Goal: Information Seeking & Learning: Understand process/instructions

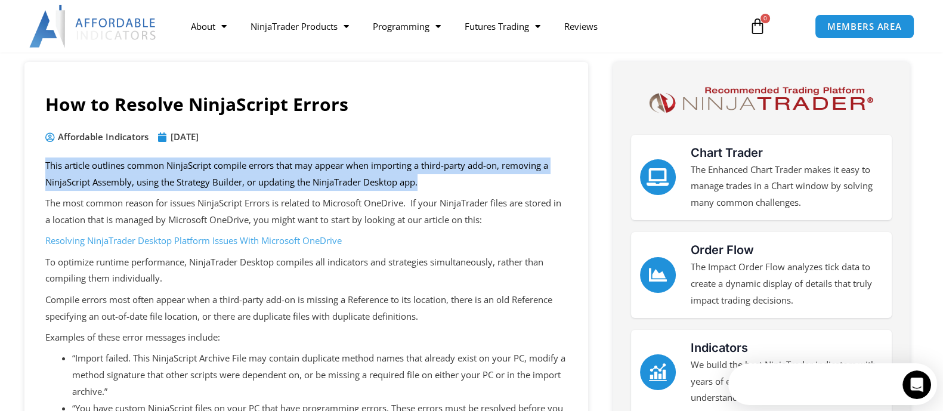
drag, startPoint x: 34, startPoint y: 162, endPoint x: 506, endPoint y: 177, distance: 472.6
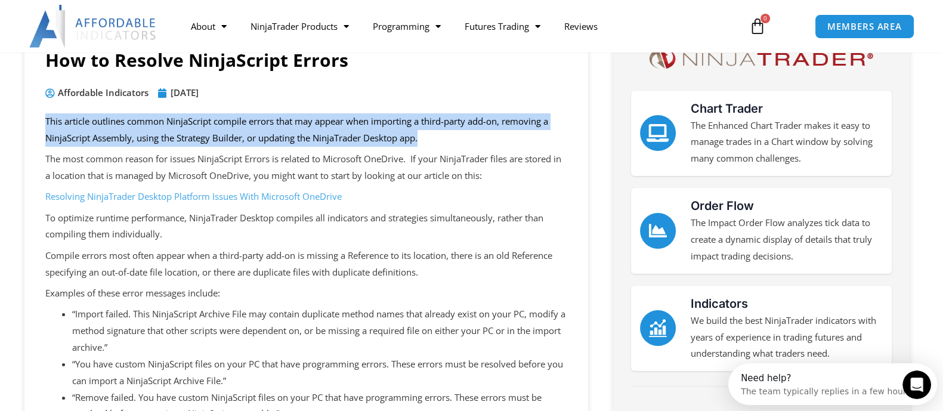
scroll to position [148, 0]
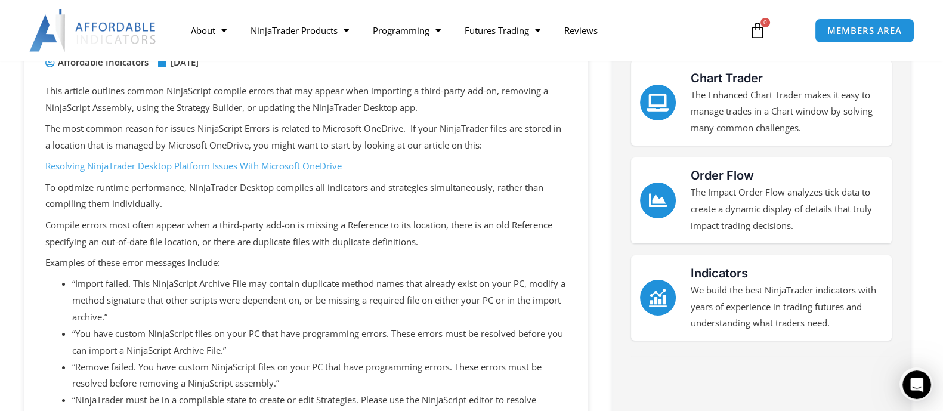
click at [435, 166] on p "Resolving NinjaTrader Desktop Platform Issues With Microsoft OneDrive" at bounding box center [306, 166] width 522 height 17
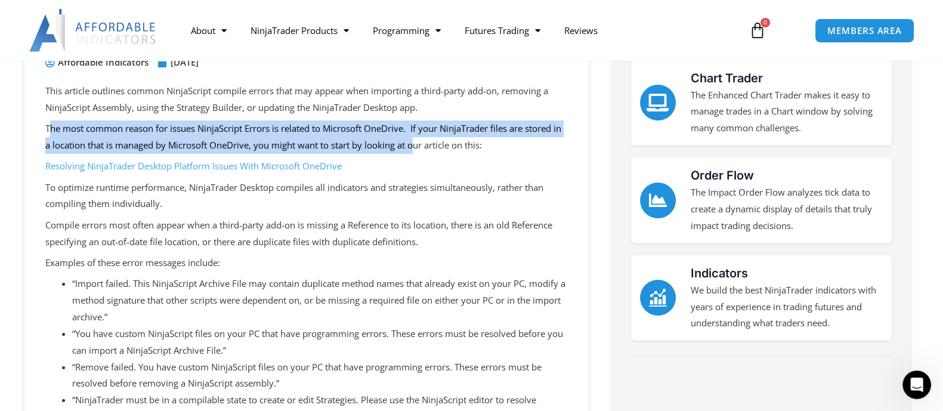
drag, startPoint x: 118, startPoint y: 120, endPoint x: 425, endPoint y: 147, distance: 308.3
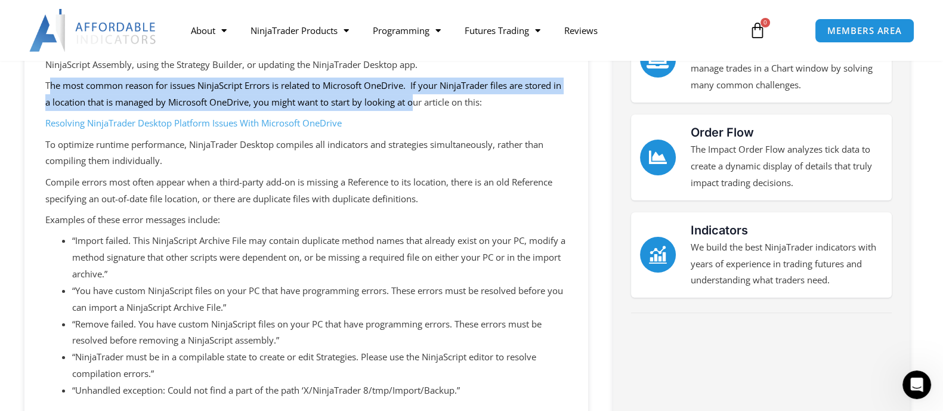
scroll to position [224, 0]
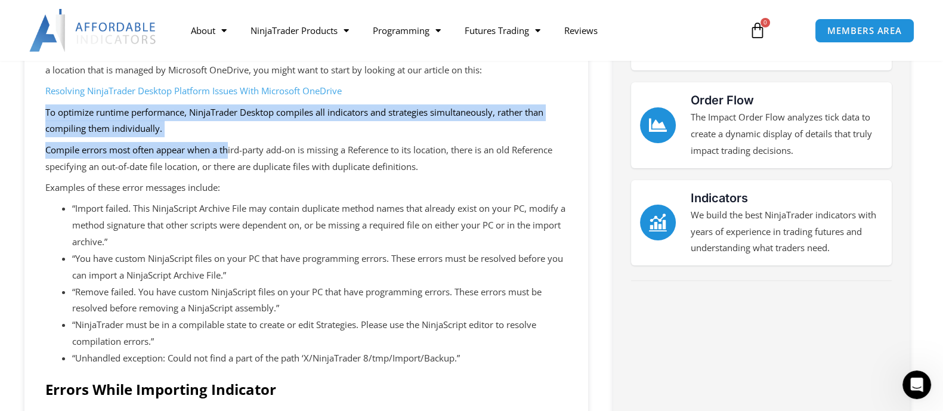
drag, startPoint x: 167, startPoint y: 116, endPoint x: 230, endPoint y: 141, distance: 67.2
click at [255, 129] on p "To optimize runtime performance, NinjaTrader Desktop compiles all indicators an…" at bounding box center [306, 120] width 522 height 33
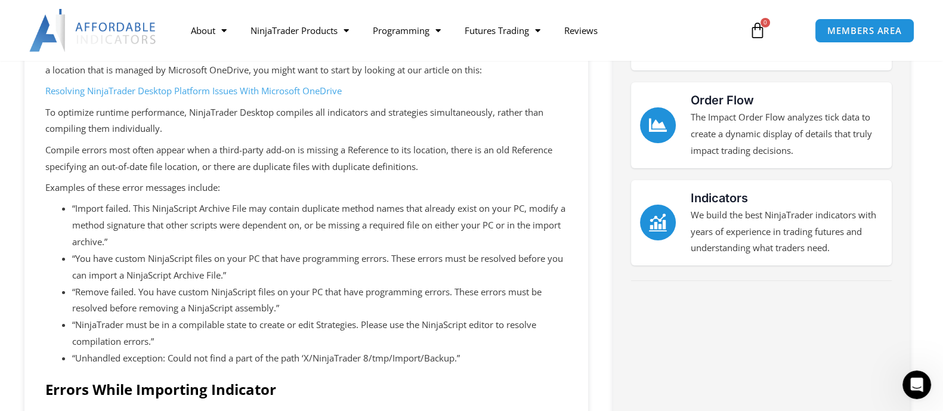
click at [345, 182] on p "Examples of these error messages include:" at bounding box center [306, 188] width 522 height 17
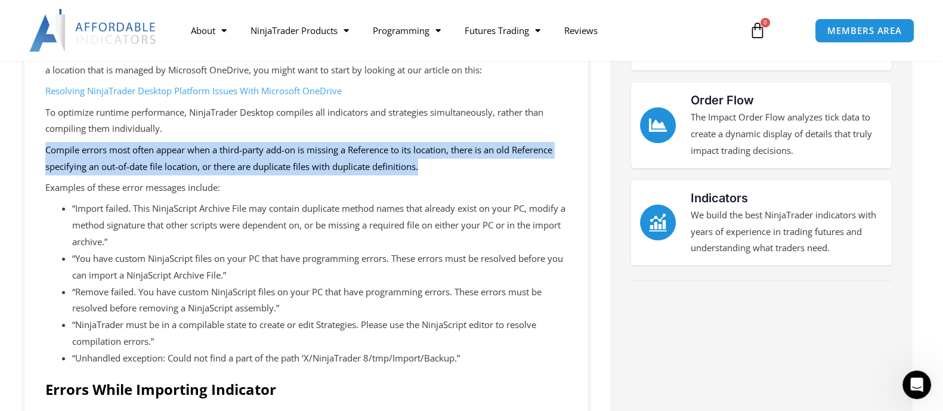
drag, startPoint x: 44, startPoint y: 143, endPoint x: 471, endPoint y: 162, distance: 428.0
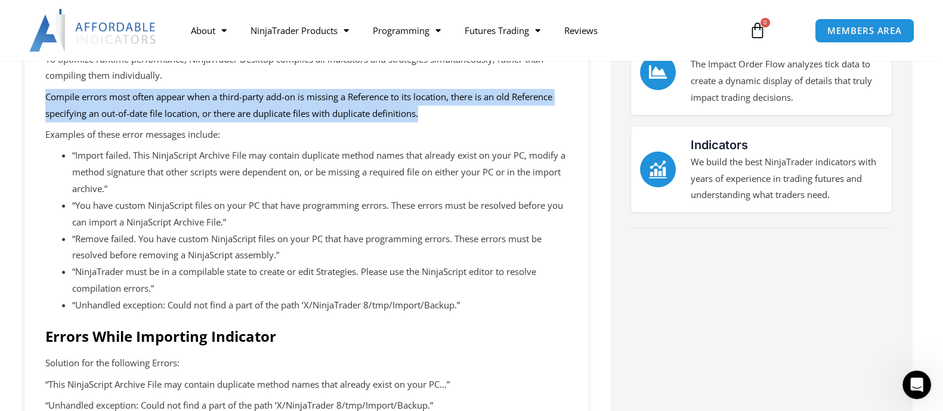
scroll to position [298, 0]
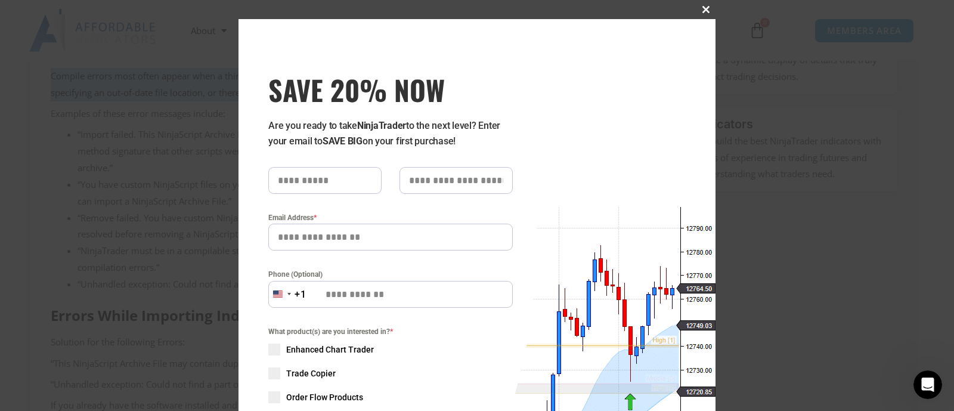
click at [701, 6] on span "SAVE 20% NOW popup" at bounding box center [706, 9] width 19 height 7
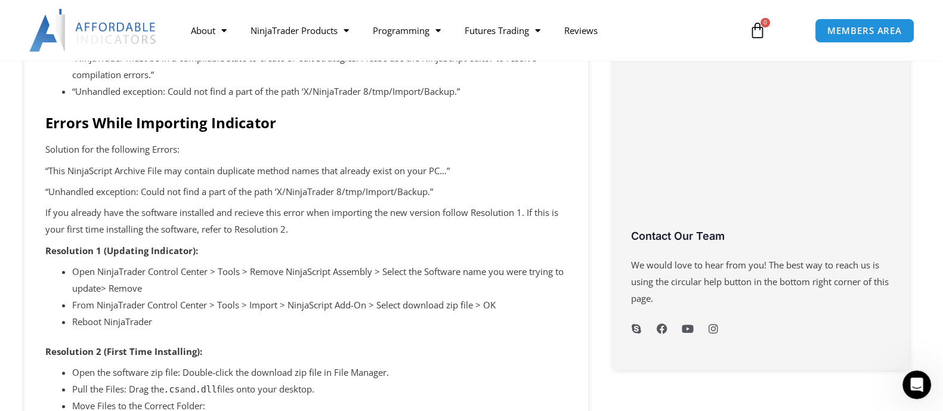
scroll to position [521, 0]
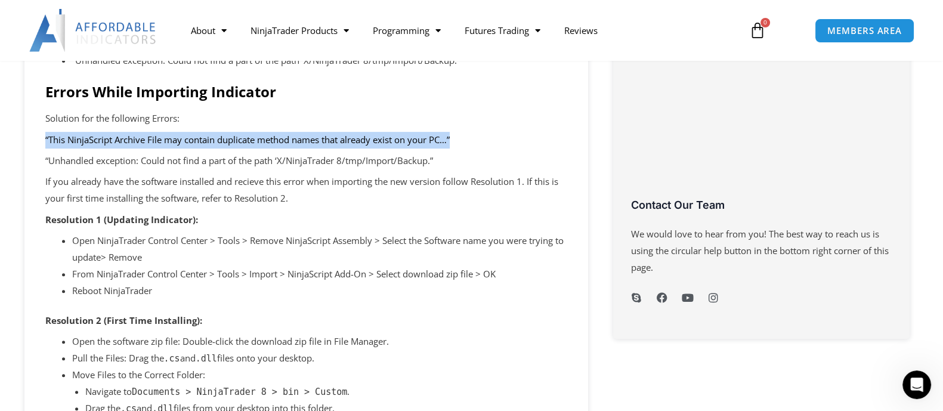
drag, startPoint x: 38, startPoint y: 143, endPoint x: 479, endPoint y: 138, distance: 441.3
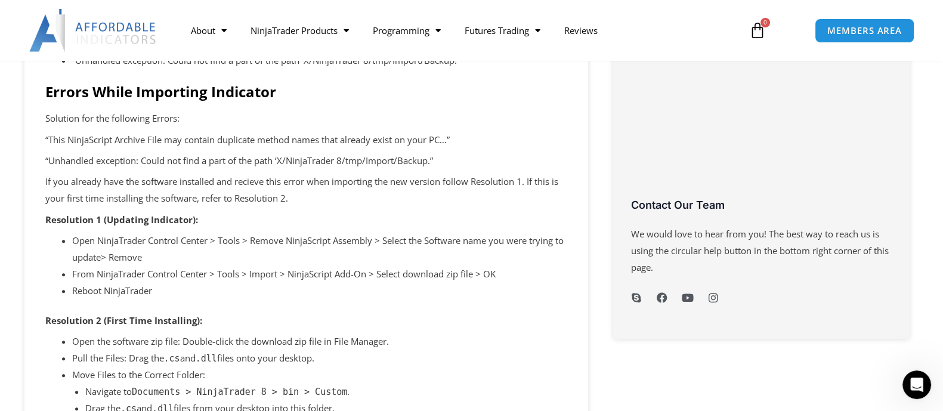
click at [484, 162] on p "“Unhandled exception: Could not find a part of the path ‘X/NinjaTrader 8/tmp/Im…" at bounding box center [306, 161] width 522 height 17
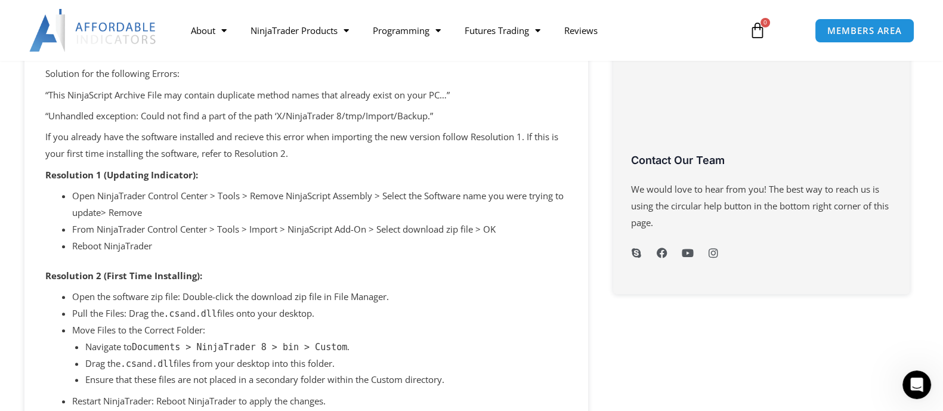
scroll to position [596, 0]
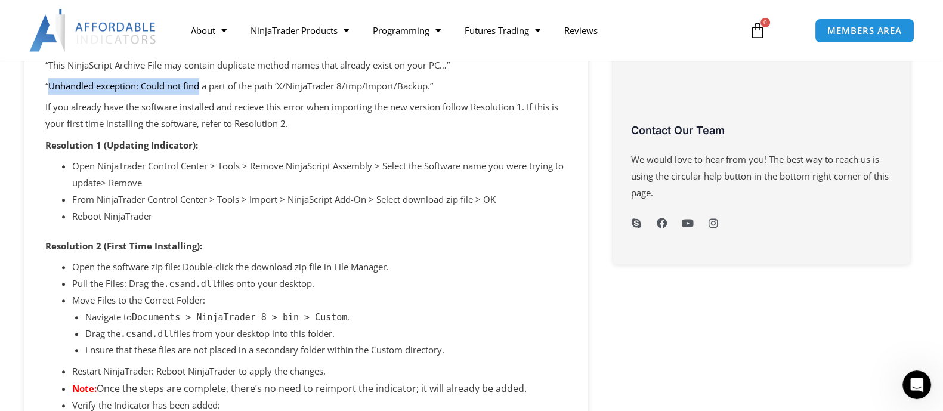
drag, startPoint x: 47, startPoint y: 85, endPoint x: 200, endPoint y: 91, distance: 152.8
click at [200, 91] on p "“Unhandled exception: Could not find a part of the path ‘X/NinjaTrader 8/tmp/Im…" at bounding box center [306, 86] width 522 height 17
click at [113, 109] on p "If you already have the software installed and recieve this error when importin…" at bounding box center [306, 115] width 522 height 33
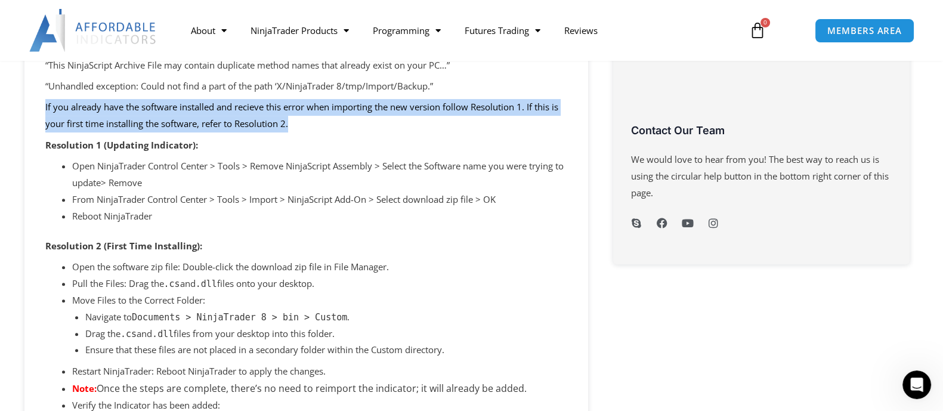
drag, startPoint x: 32, startPoint y: 109, endPoint x: 401, endPoint y: 126, distance: 369.6
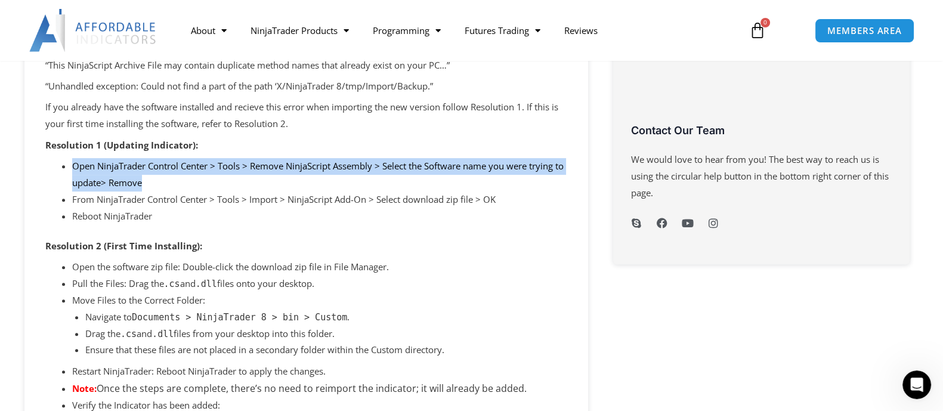
drag, startPoint x: 69, startPoint y: 160, endPoint x: 242, endPoint y: 180, distance: 173.5
click at [298, 180] on li "Open NinjaTrader Control Center > Tools > Remove NinjaScript Assembly > Select …" at bounding box center [319, 174] width 495 height 33
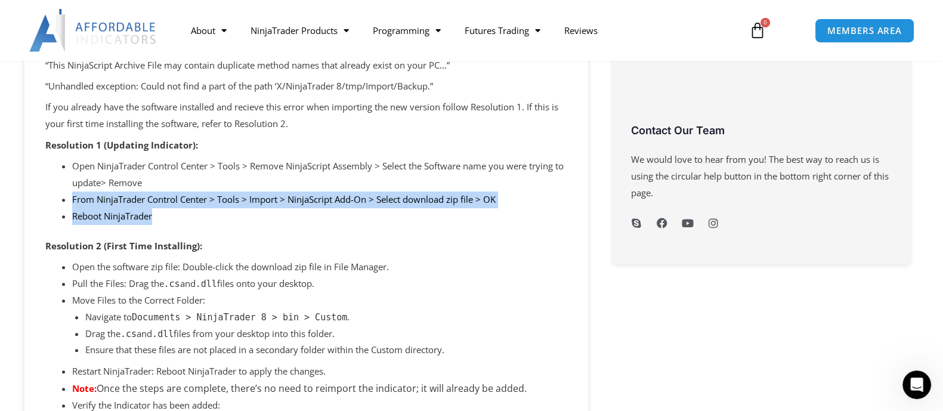
drag, startPoint x: 72, startPoint y: 195, endPoint x: 350, endPoint y: 215, distance: 279.2
click at [287, 224] on li "Reboot NinjaTrader" at bounding box center [319, 216] width 495 height 17
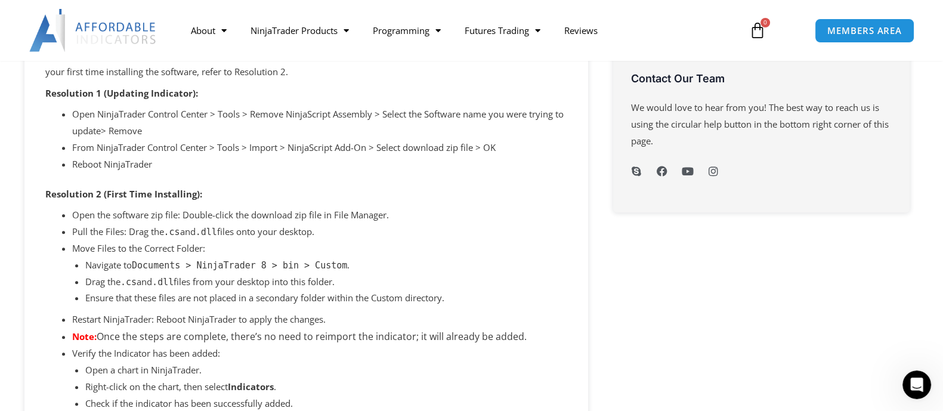
scroll to position [671, 0]
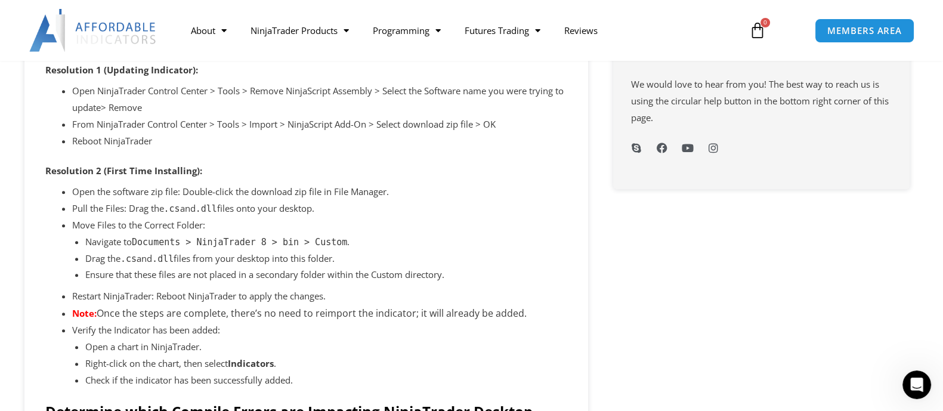
drag, startPoint x: 68, startPoint y: 190, endPoint x: 370, endPoint y: 206, distance: 302.2
click at [382, 234] on li "Navigate to Documents > NinjaTrader 8 > bin > Custom ." at bounding box center [326, 242] width 482 height 17
drag, startPoint x: 64, startPoint y: 191, endPoint x: 340, endPoint y: 213, distance: 277.0
click at [340, 213] on ul "Open the software zip file: Double-click the download zip file in File Manager.…" at bounding box center [319, 286] width 495 height 205
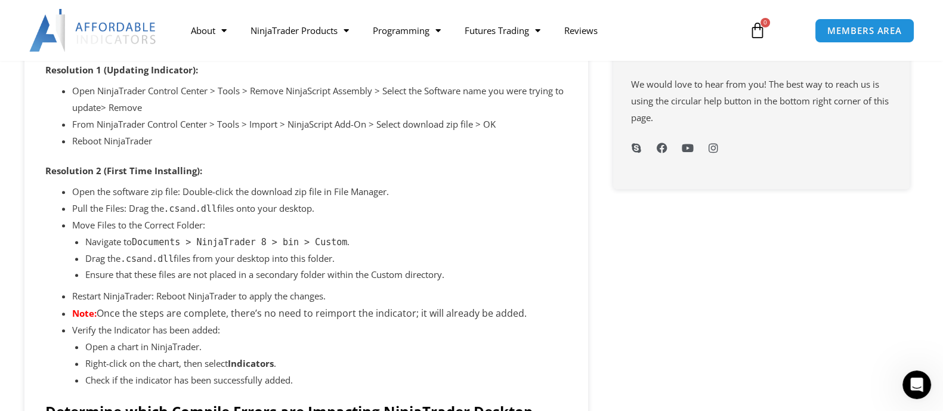
click at [373, 242] on li "Navigate to Documents > NinjaTrader 8 > bin > Custom ." at bounding box center [326, 242] width 482 height 17
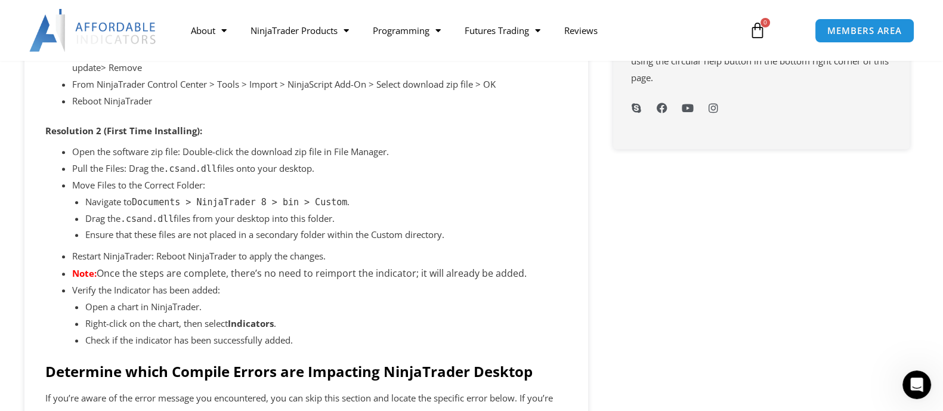
scroll to position [745, 0]
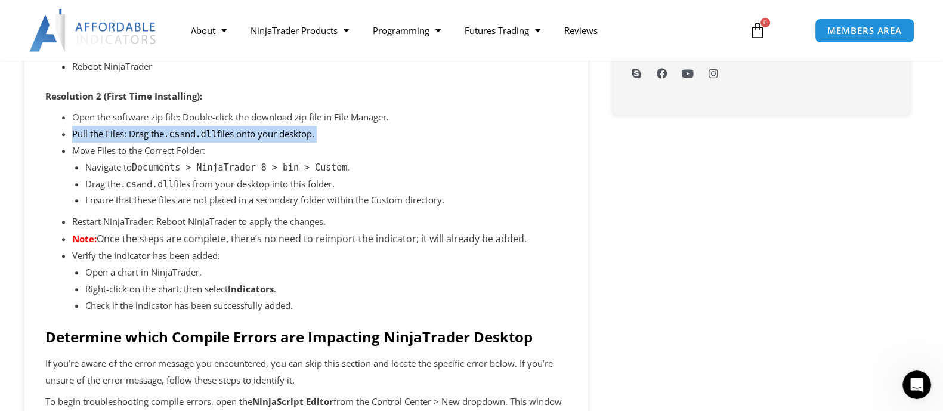
drag, startPoint x: 69, startPoint y: 132, endPoint x: 335, endPoint y: 150, distance: 266.6
click at [334, 296] on li "Right-click on the chart, then select Indicators ." at bounding box center [326, 289] width 482 height 17
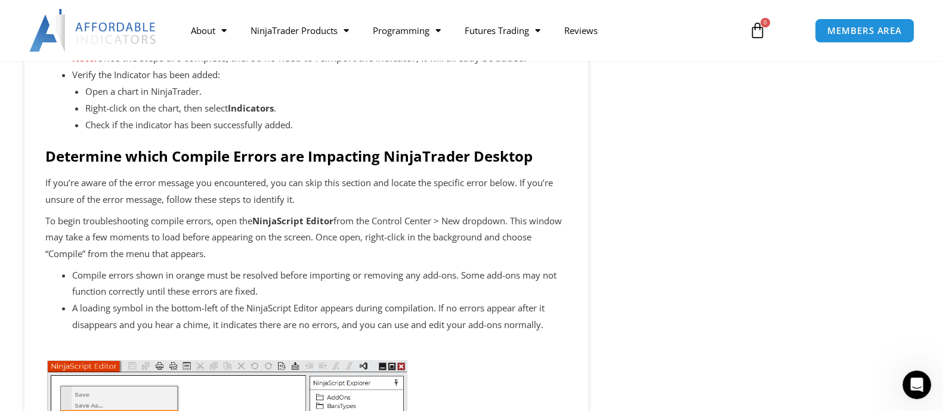
scroll to position [895, 0]
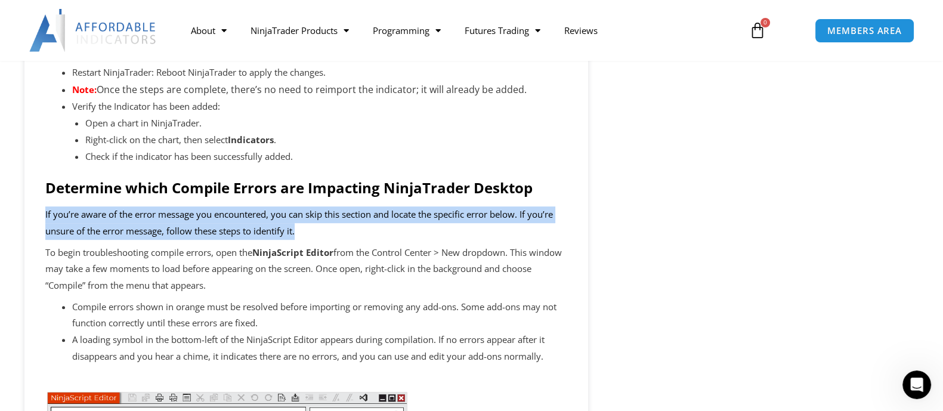
drag, startPoint x: 44, startPoint y: 214, endPoint x: 371, endPoint y: 231, distance: 327.8
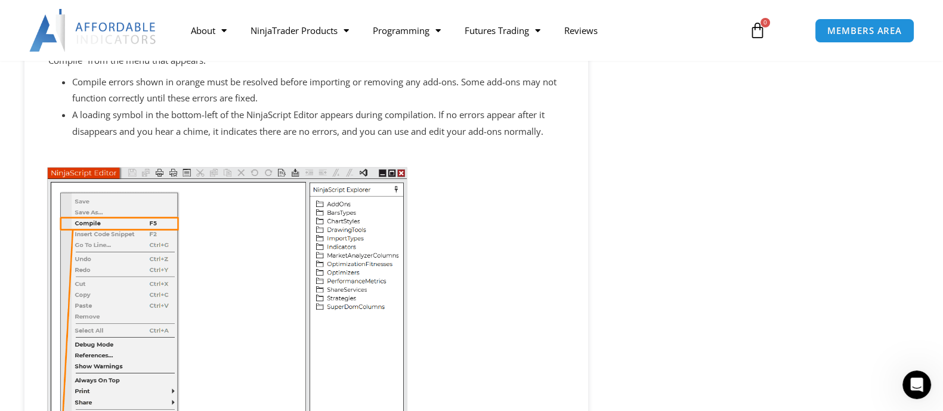
scroll to position [968, 0]
